Goal: Task Accomplishment & Management: Complete application form

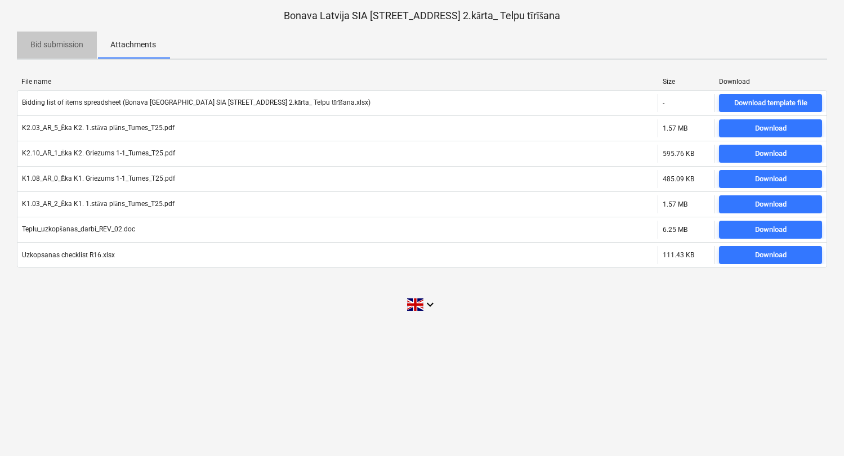
click at [53, 46] on p "Bid submission" at bounding box center [56, 45] width 53 height 12
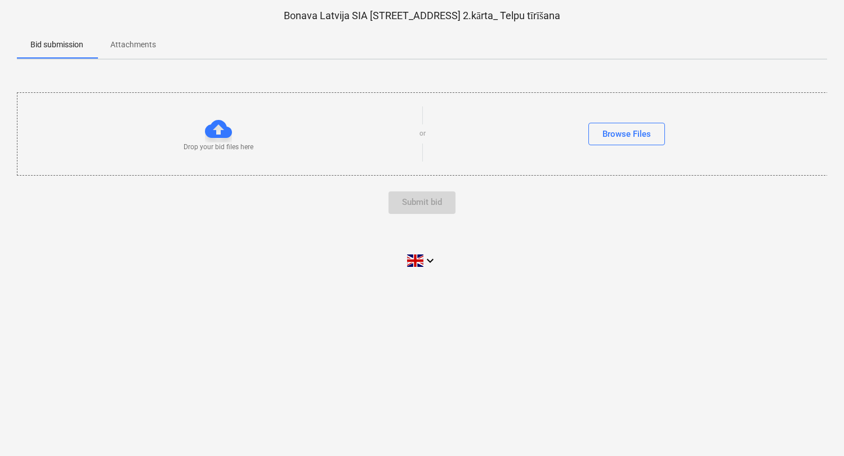
click at [218, 135] on div at bounding box center [218, 128] width 27 height 27
click at [217, 131] on div at bounding box center [218, 128] width 27 height 27
click at [132, 45] on p "Attachments" at bounding box center [133, 45] width 46 height 12
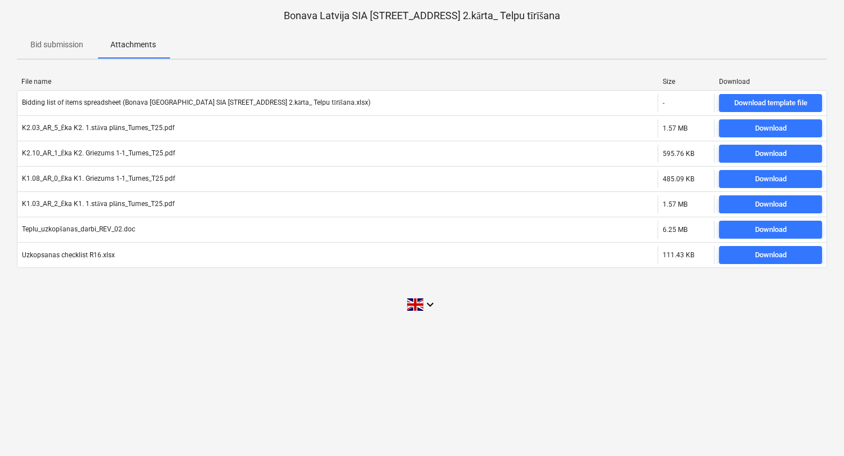
click at [65, 48] on p "Bid submission" at bounding box center [56, 45] width 53 height 12
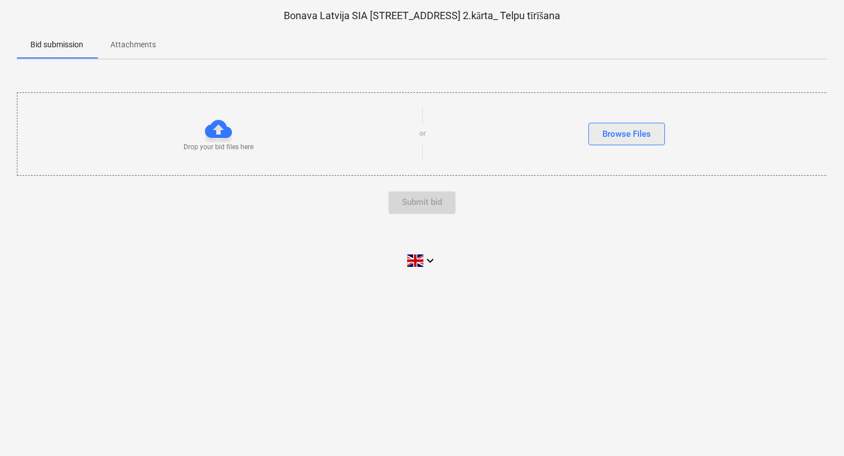
click at [615, 132] on div "Browse Files" at bounding box center [626, 134] width 48 height 15
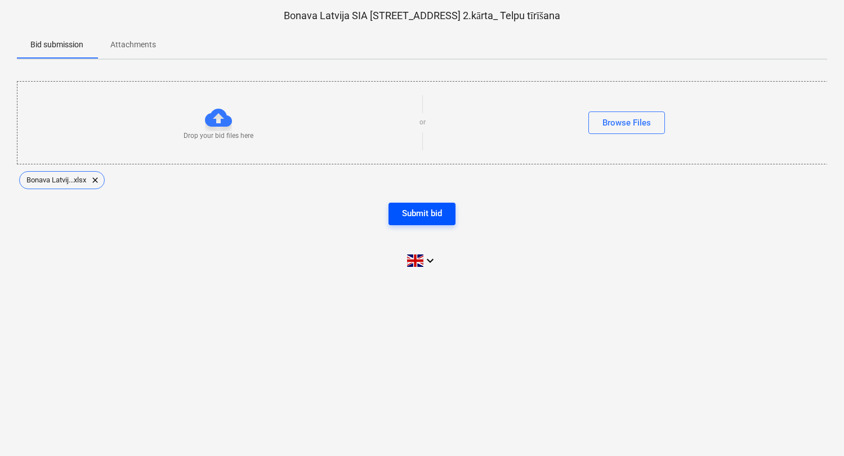
click at [432, 216] on div "Submit bid" at bounding box center [422, 213] width 40 height 15
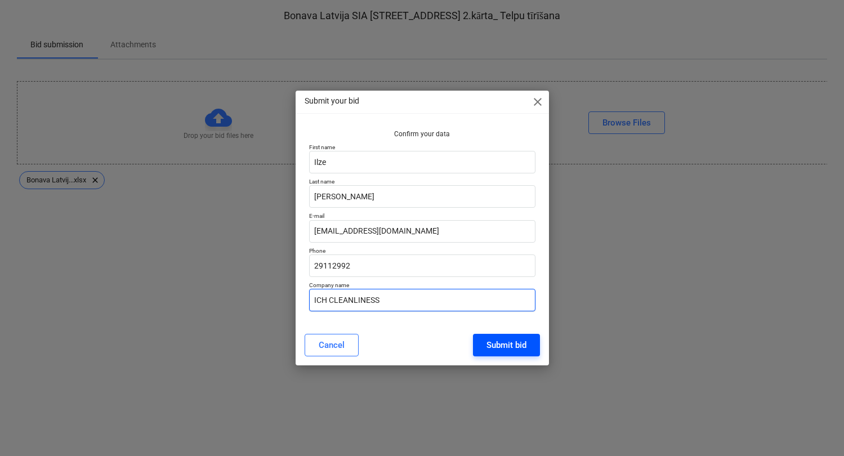
type input "ICH CLEANLINESS"
click at [499, 345] on div "Submit bid" at bounding box center [506, 345] width 40 height 15
